Goal: Task Accomplishment & Management: Manage account settings

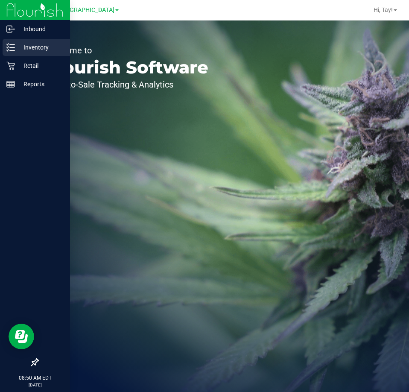
click at [30, 46] on p "Inventory" at bounding box center [40, 47] width 51 height 10
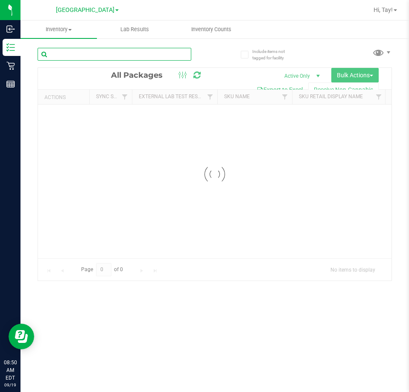
click at [98, 51] on input "text" at bounding box center [115, 54] width 154 height 13
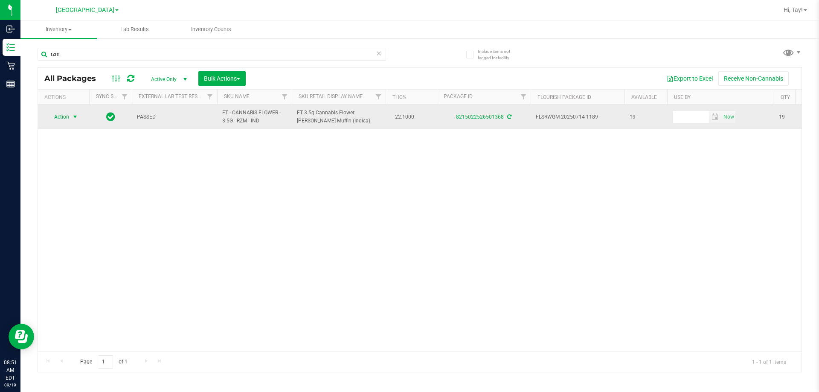
click at [73, 116] on span "select" at bounding box center [75, 116] width 7 height 7
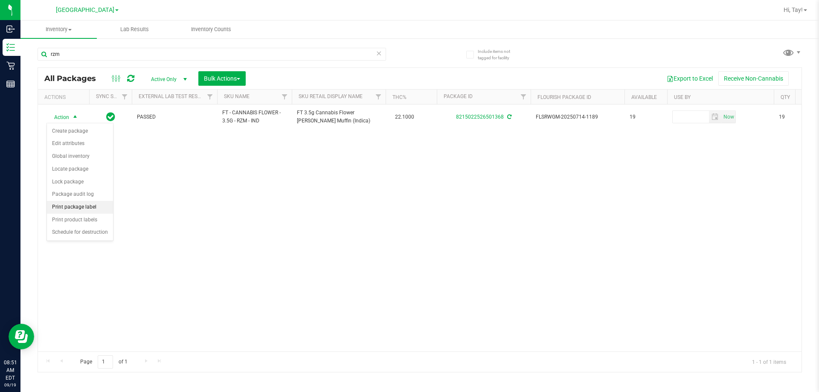
click at [78, 205] on li "Print package label" at bounding box center [80, 207] width 66 height 13
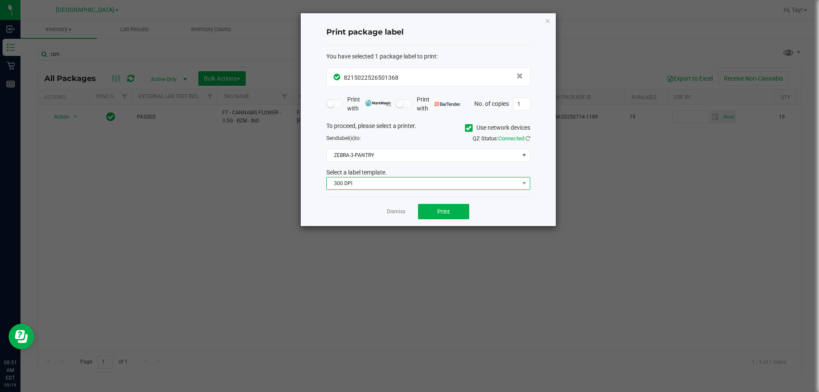
click at [408, 187] on span "300 DPI" at bounding box center [423, 183] width 192 height 12
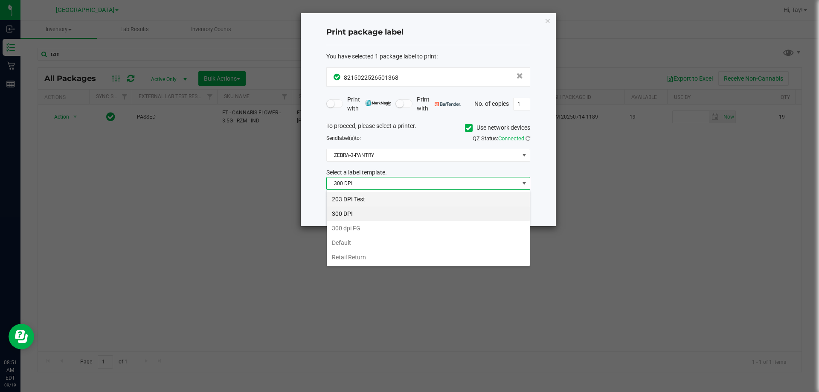
scroll to position [13, 204]
click at [386, 199] on li "203 DPI Test" at bounding box center [428, 199] width 203 height 15
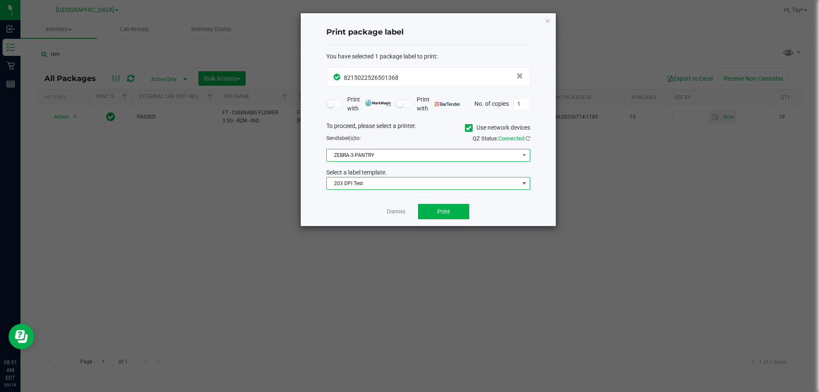
click at [388, 157] on span "ZEBRA-3-PANTRY" at bounding box center [423, 155] width 192 height 12
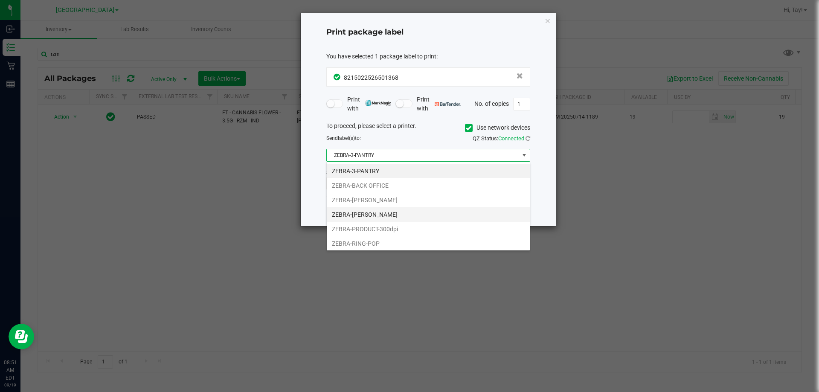
click at [383, 218] on li "ZEBRA-[PERSON_NAME]" at bounding box center [428, 214] width 203 height 15
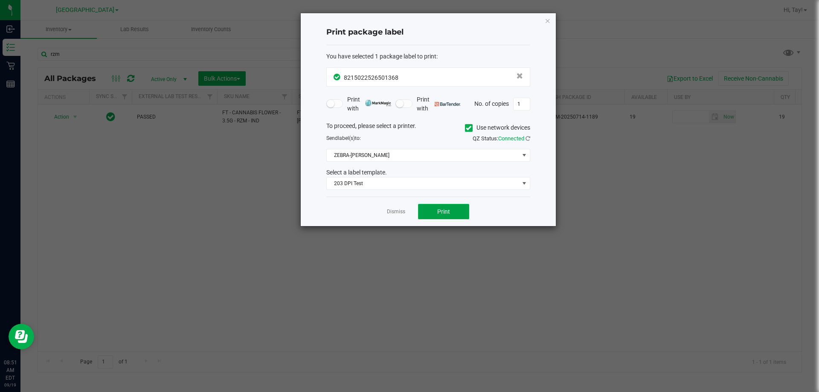
click at [408, 215] on button "Print" at bounding box center [443, 211] width 51 height 15
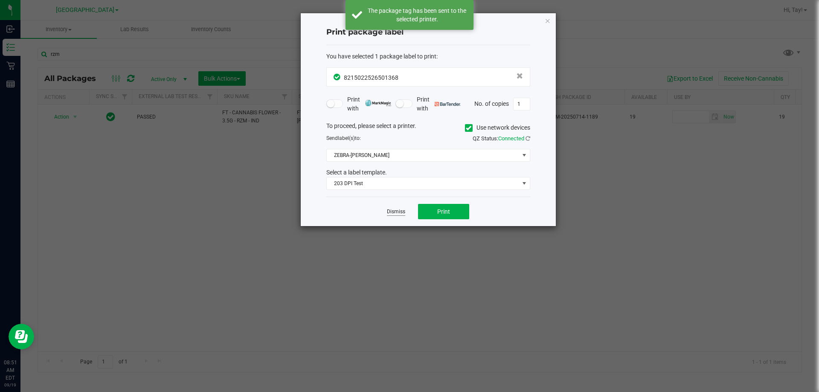
click at [403, 209] on link "Dismiss" at bounding box center [396, 211] width 18 height 7
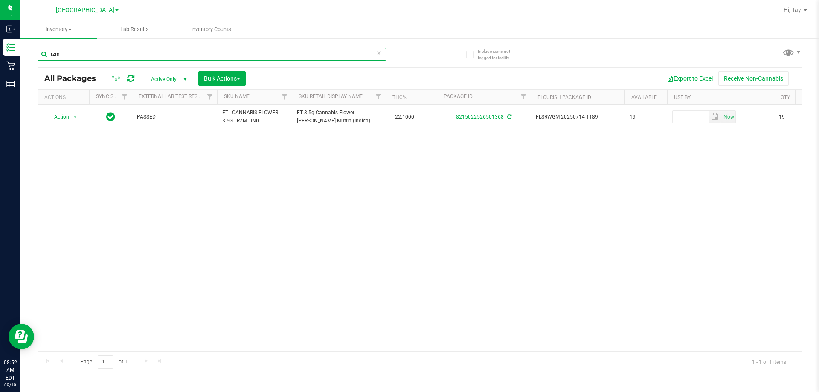
click at [227, 55] on input "rzm" at bounding box center [212, 54] width 348 height 13
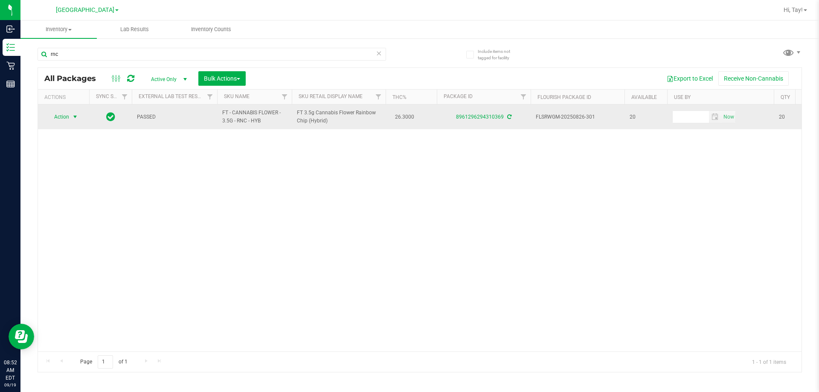
click at [74, 114] on span "select" at bounding box center [75, 116] width 7 height 7
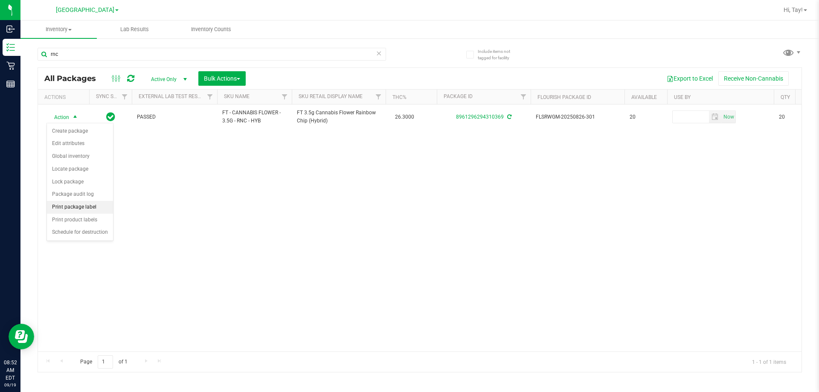
click at [87, 209] on li "Print package label" at bounding box center [80, 207] width 66 height 13
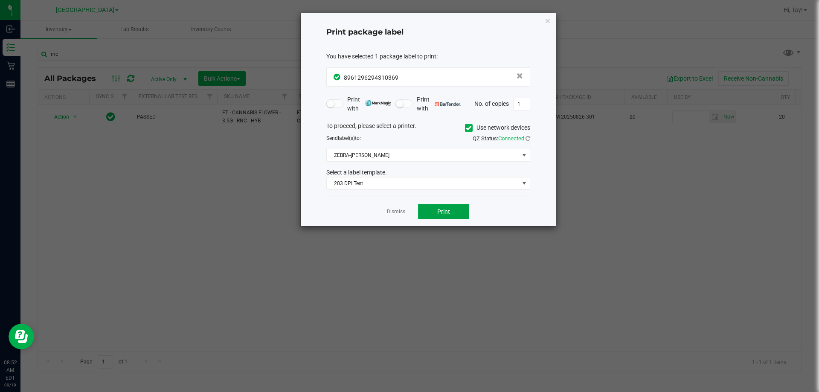
click at [408, 217] on button "Print" at bounding box center [443, 211] width 51 height 15
click at [390, 215] on link "Dismiss" at bounding box center [396, 211] width 18 height 7
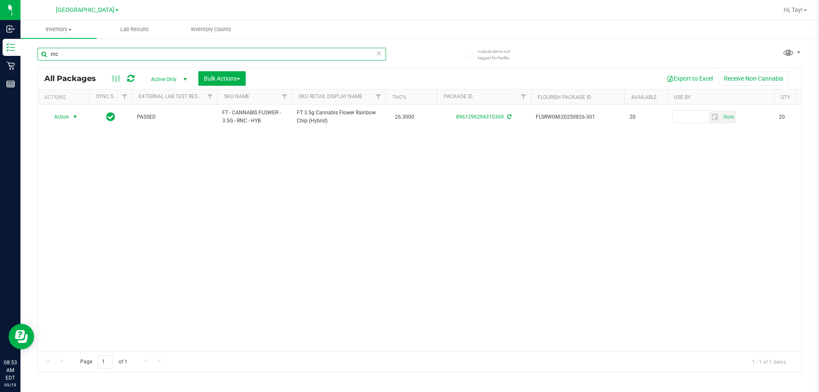
click at [152, 54] on input "rnc" at bounding box center [212, 54] width 348 height 13
type input "pzt"
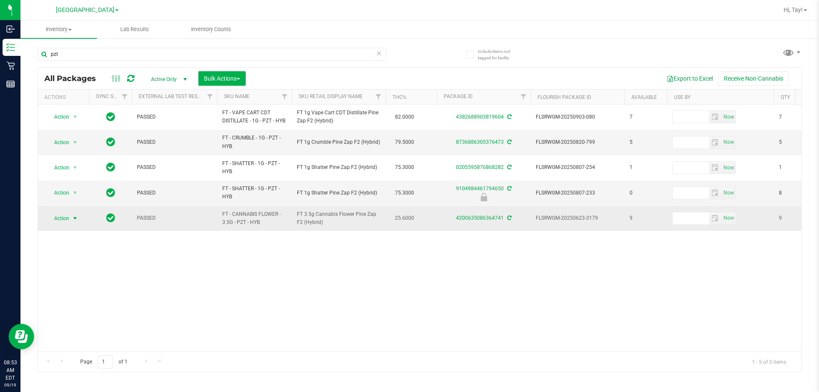
click at [60, 216] on span "Action" at bounding box center [57, 218] width 23 height 12
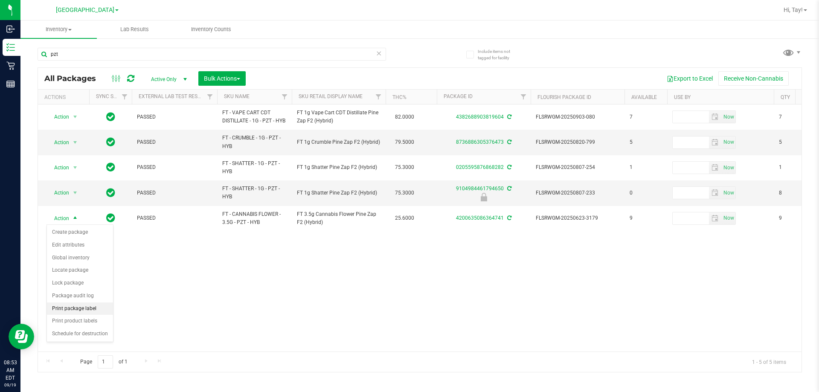
click at [87, 309] on li "Print package label" at bounding box center [80, 308] width 66 height 13
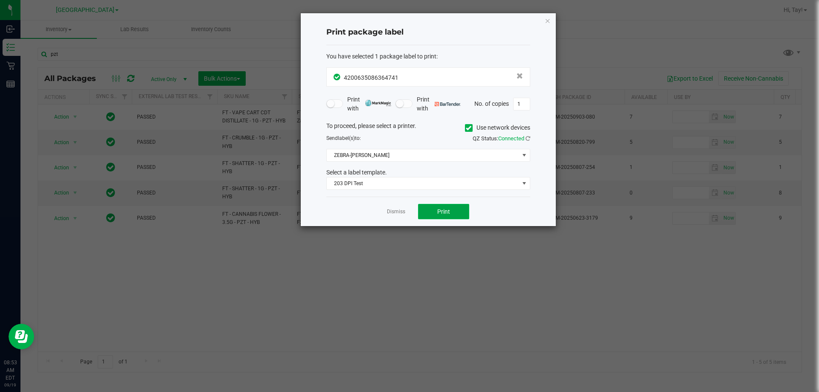
click at [408, 208] on button "Print" at bounding box center [443, 211] width 51 height 15
click at [274, 52] on div "Print package label You have selected 1 package label to print : 42006350863647…" at bounding box center [413, 120] width 287 height 214
click at [408, 24] on icon "button" at bounding box center [548, 20] width 6 height 10
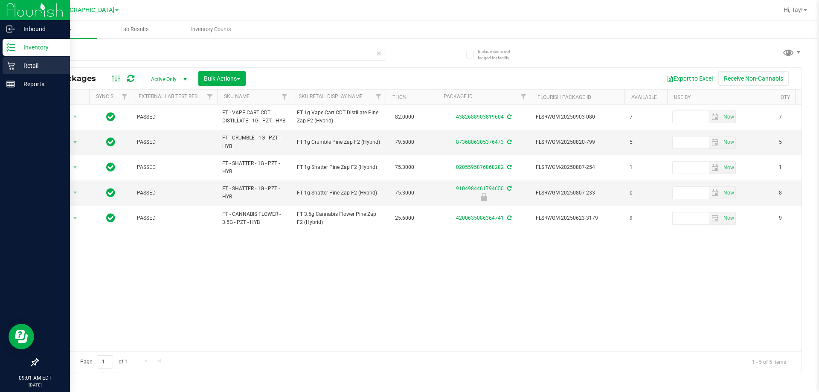
click at [32, 58] on div "Retail" at bounding box center [36, 65] width 67 height 17
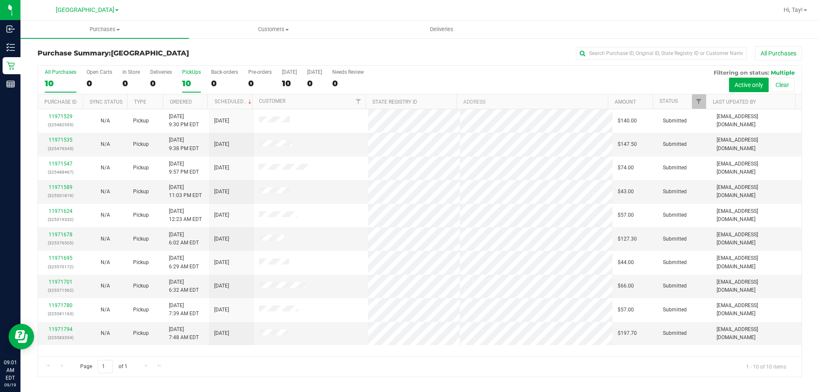
click at [182, 81] on div "10" at bounding box center [191, 83] width 19 height 10
click at [0, 0] on input "PickUps 10" at bounding box center [0, 0] width 0 height 0
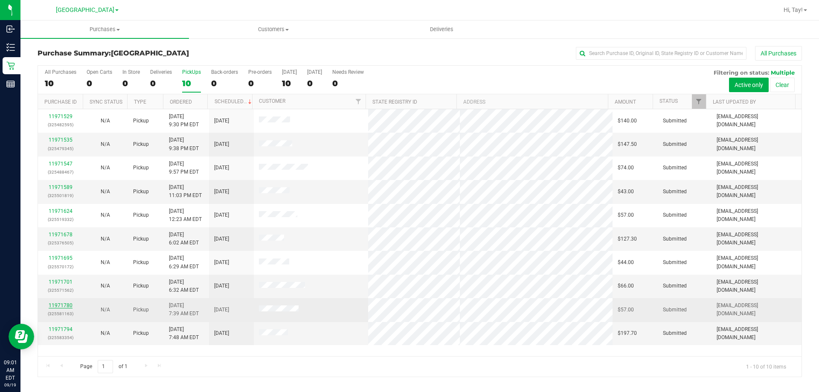
click at [69, 307] on link "11971780" at bounding box center [61, 305] width 24 height 6
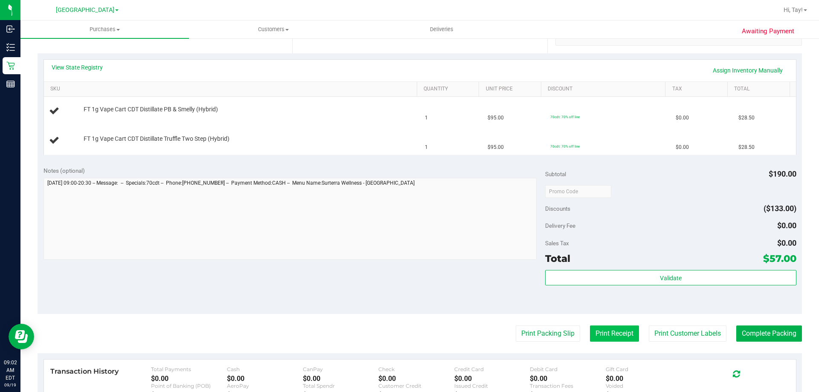
scroll to position [213, 0]
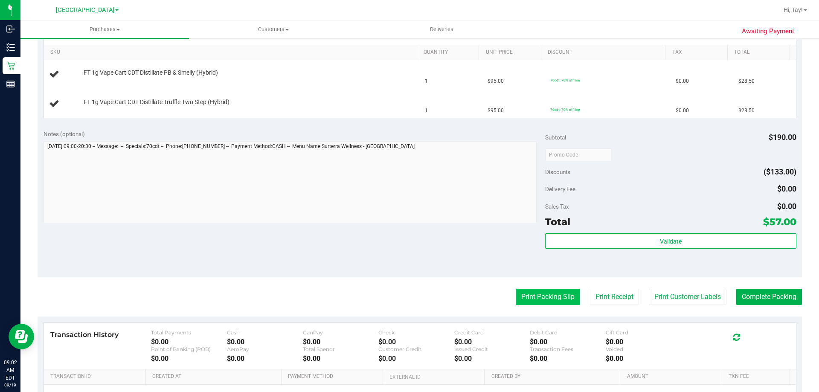
click at [408, 293] on button "Print Packing Slip" at bounding box center [548, 297] width 64 height 16
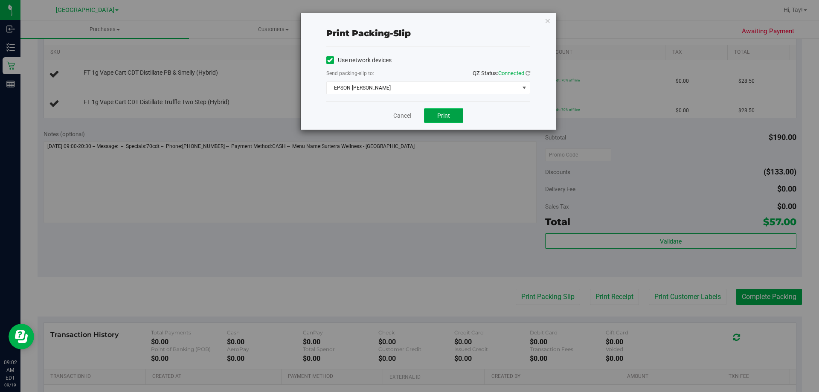
click at [408, 110] on button "Print" at bounding box center [443, 115] width 39 height 15
click at [398, 119] on link "Cancel" at bounding box center [402, 115] width 18 height 9
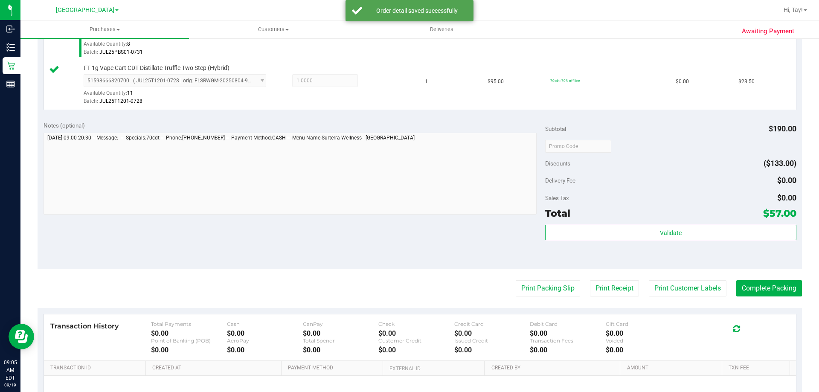
scroll to position [265, 0]
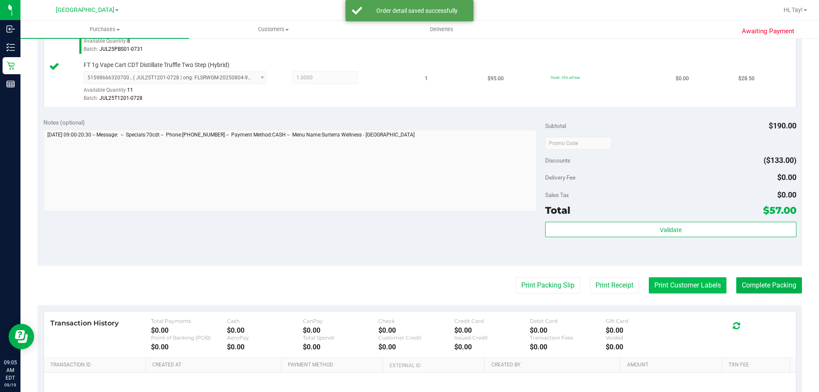
click at [408, 291] on button "Print Customer Labels" at bounding box center [688, 285] width 78 height 16
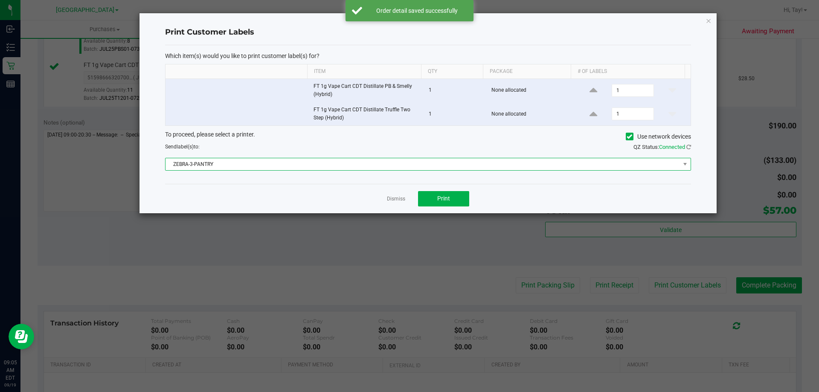
click at [408, 160] on span "ZEBRA-3-PANTRY" at bounding box center [422, 164] width 514 height 12
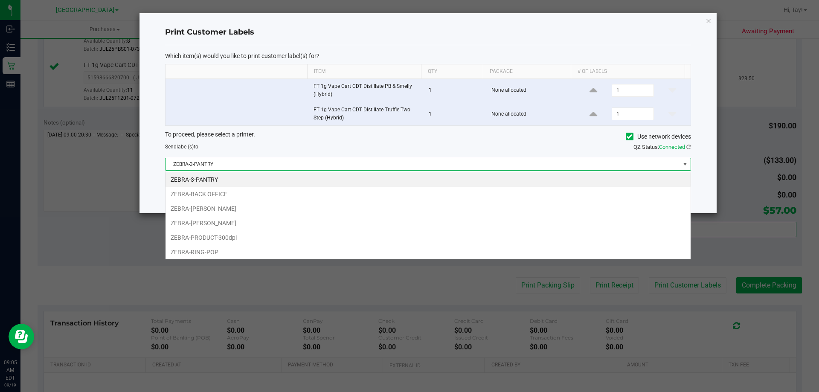
scroll to position [13, 525]
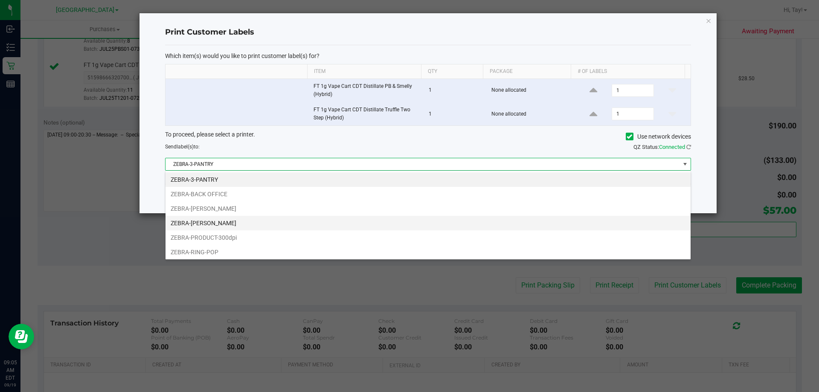
click at [237, 226] on li "ZEBRA-[PERSON_NAME]" at bounding box center [427, 223] width 525 height 15
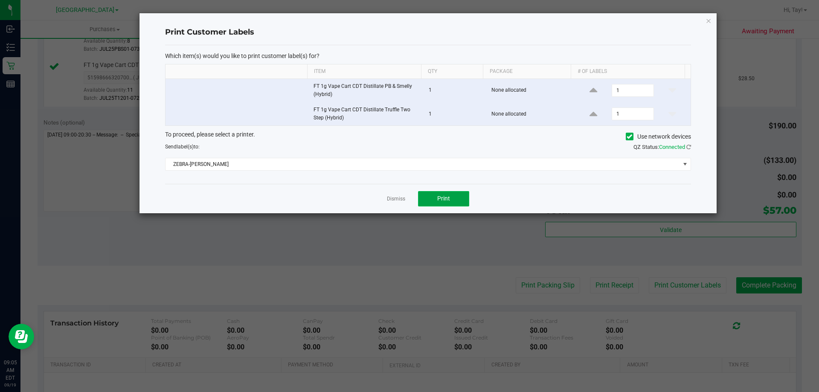
click at [408, 196] on button "Print" at bounding box center [443, 198] width 51 height 15
click at [408, 20] on icon "button" at bounding box center [708, 20] width 6 height 10
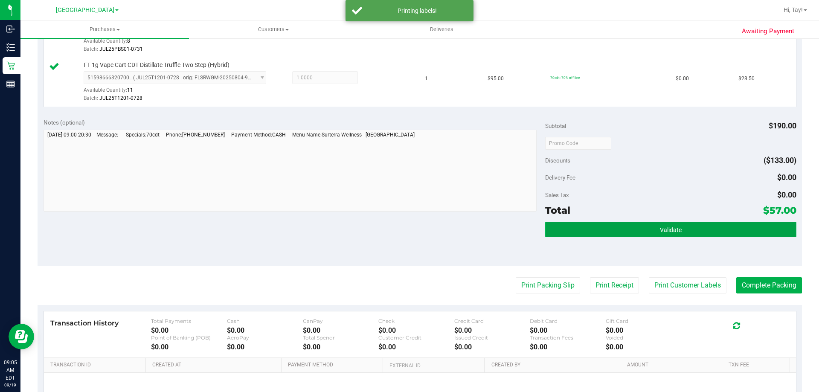
click at [408, 232] on span "Validate" at bounding box center [671, 229] width 22 height 7
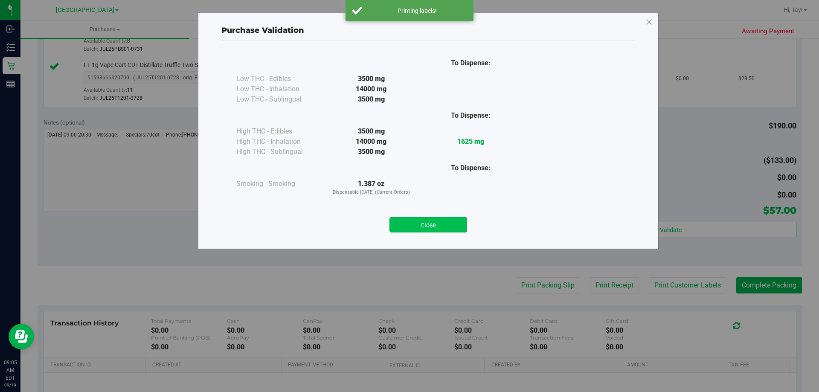
click at [408, 223] on button "Close" at bounding box center [428, 224] width 78 height 15
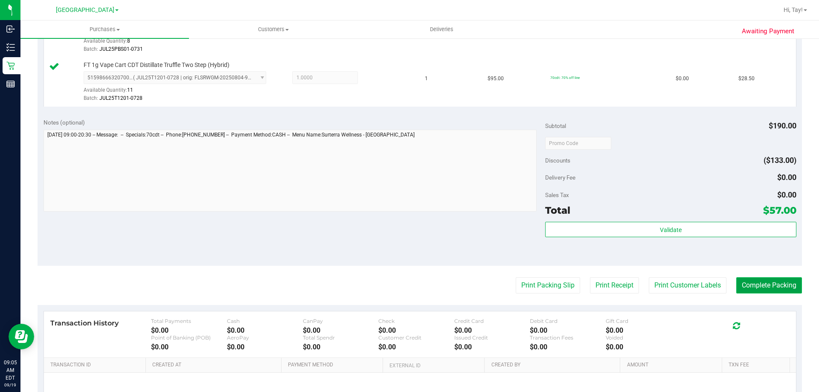
click at [408, 279] on button "Complete Packing" at bounding box center [769, 285] width 66 height 16
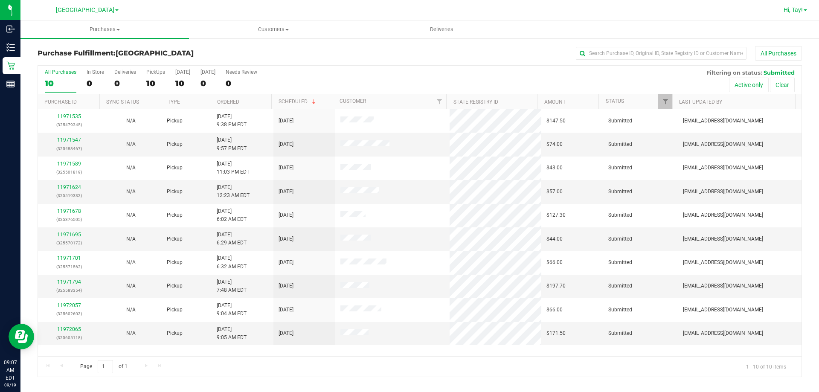
click at [408, 8] on link "Hi, Tay!" at bounding box center [795, 10] width 30 height 9
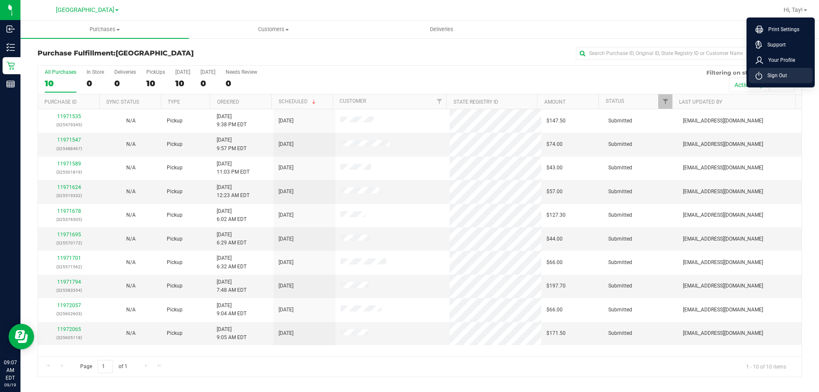
click at [408, 71] on span "Sign Out" at bounding box center [774, 75] width 25 height 9
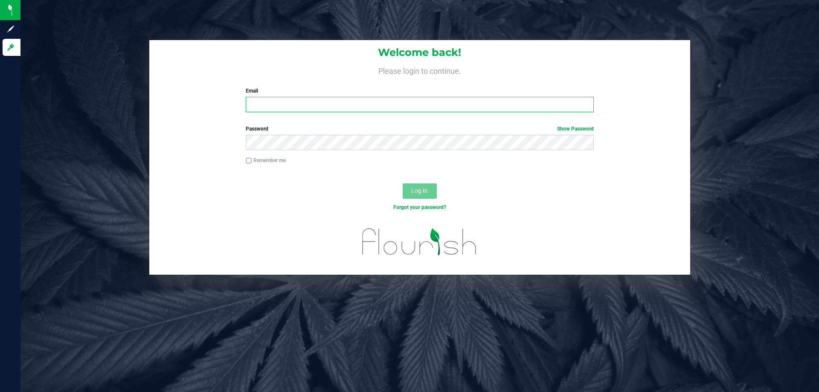
click at [308, 106] on input "Email" at bounding box center [420, 104] width 348 height 15
type input "[EMAIL_ADDRESS][DOMAIN_NAME]"
drag, startPoint x: 403, startPoint y: 201, endPoint x: 422, endPoint y: 194, distance: 20.5
click at [408, 196] on div "Log In" at bounding box center [419, 194] width 541 height 29
click at [408, 194] on span "Log In" at bounding box center [419, 190] width 17 height 7
